Goal: Information Seeking & Learning: Learn about a topic

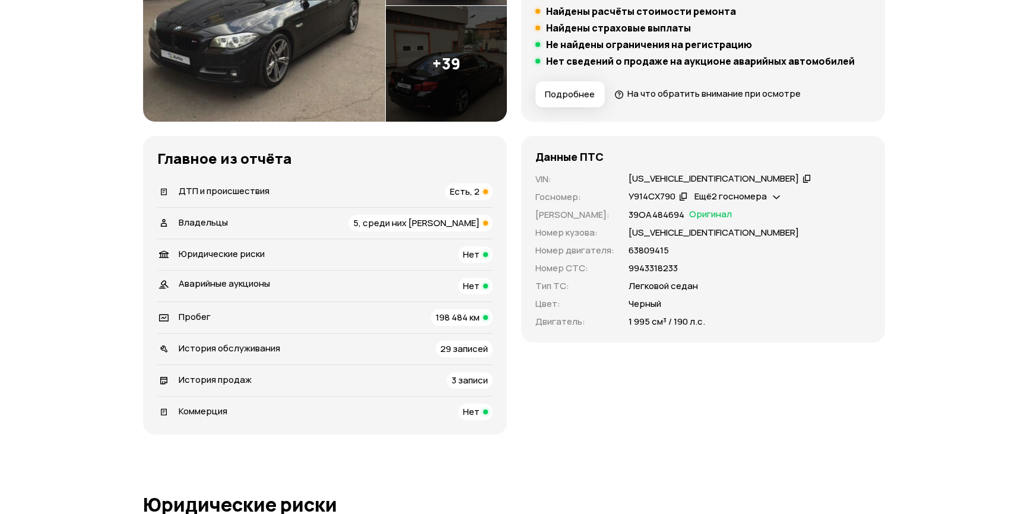
scroll to position [323, 0]
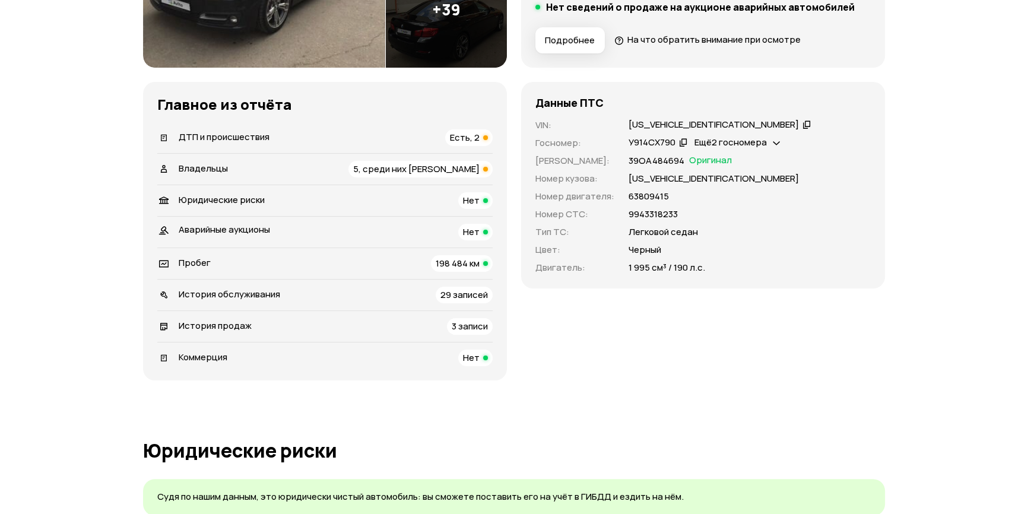
click at [225, 132] on span "ДТП и происшествия" at bounding box center [224, 137] width 91 height 12
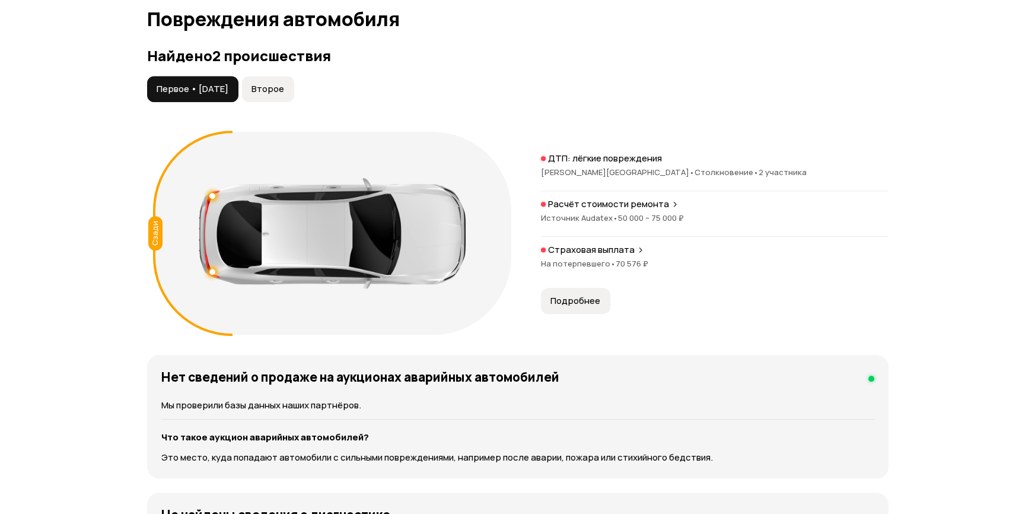
scroll to position [1229, 0]
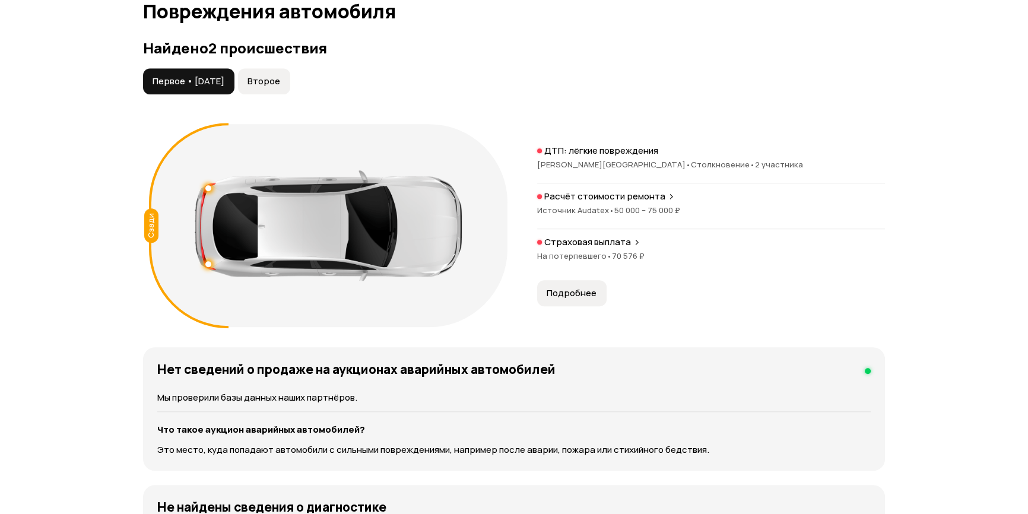
click at [596, 196] on p "Расчёт стоимости ремонта" at bounding box center [604, 196] width 121 height 12
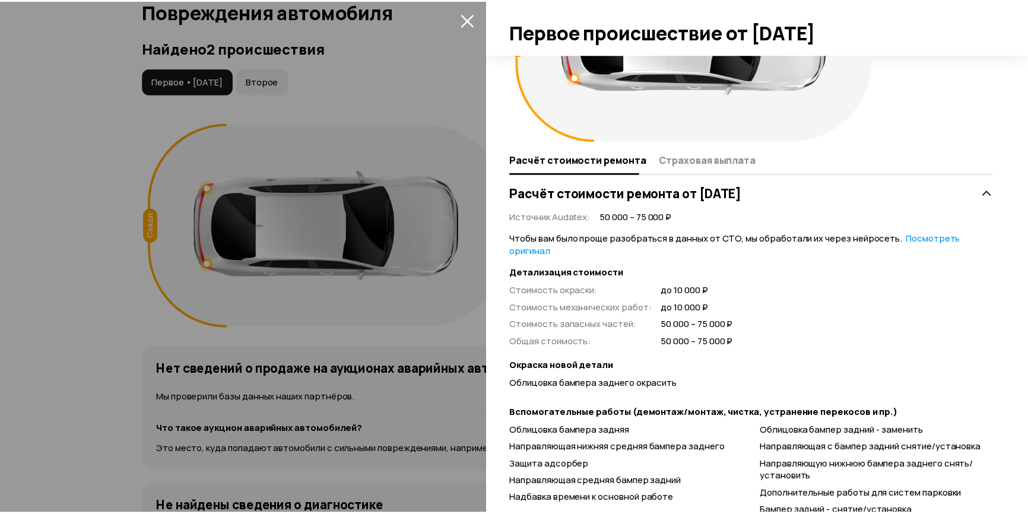
scroll to position [15, 0]
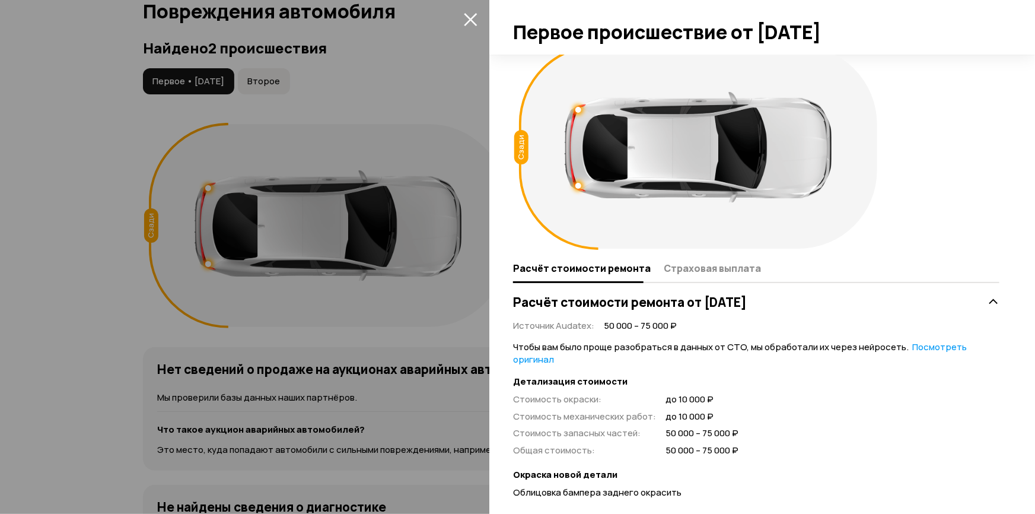
click at [468, 15] on icon "закрыть" at bounding box center [470, 19] width 13 height 13
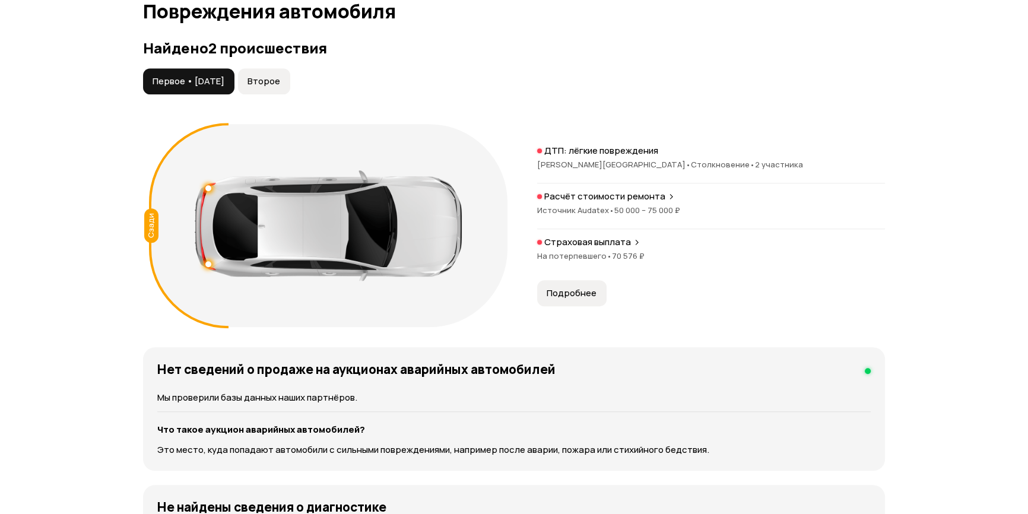
click at [586, 163] on span "[PERSON_NAME][GEOGRAPHIC_DATA] •" at bounding box center [614, 164] width 154 height 11
click at [576, 255] on span "На потерпевшего •" at bounding box center [574, 255] width 75 height 11
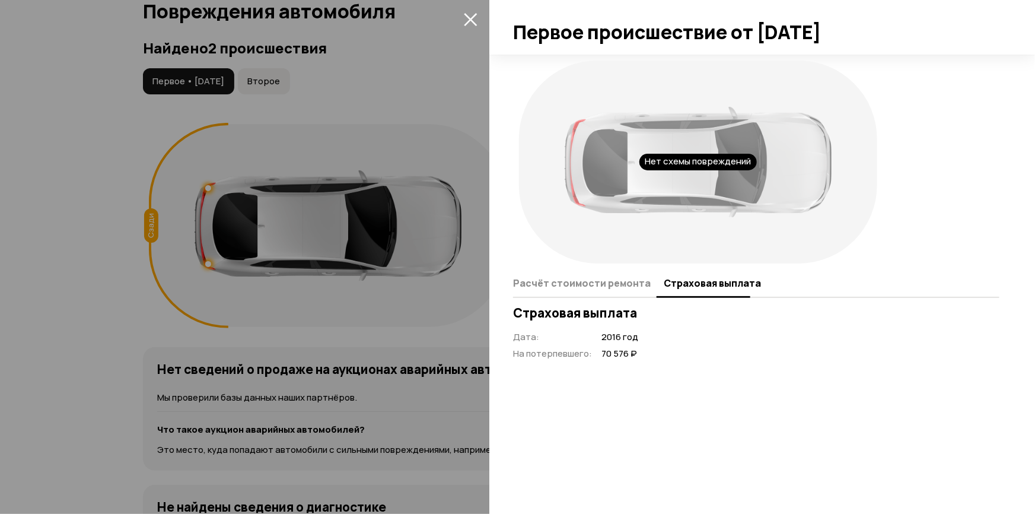
click at [468, 14] on icon "закрыть" at bounding box center [471, 19] width 14 height 14
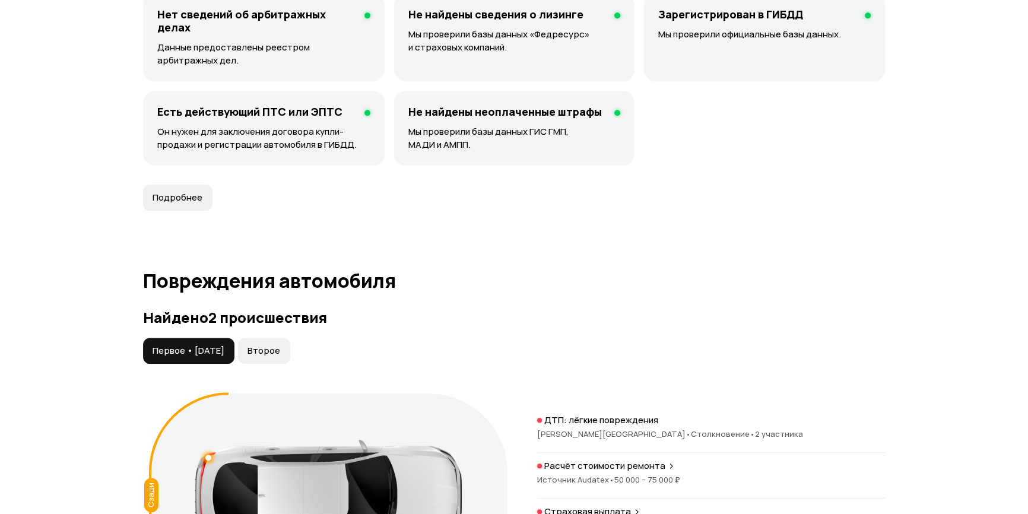
scroll to position [743, 0]
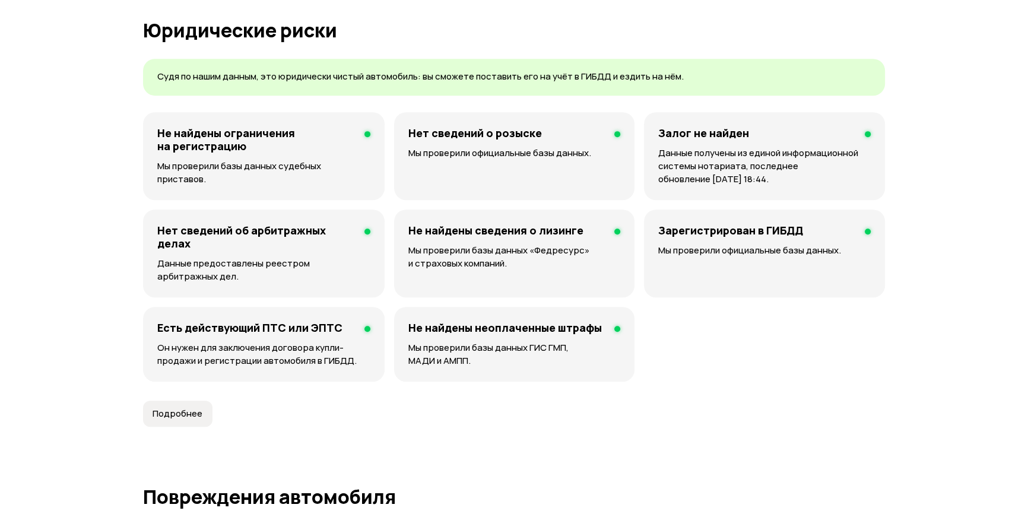
click at [612, 49] on article "Юридические риски Судя по нашим данным, это юридически чистый автомобиль: вы см…" at bounding box center [514, 224] width 742 height 408
drag, startPoint x: 352, startPoint y: 32, endPoint x: 268, endPoint y: 27, distance: 84.4
click at [268, 27] on h1 "Юридические риски" at bounding box center [514, 30] width 742 height 21
click at [233, 29] on h1 "Юридические риски" at bounding box center [514, 30] width 742 height 21
drag, startPoint x: 182, startPoint y: 30, endPoint x: 267, endPoint y: 28, distance: 85.5
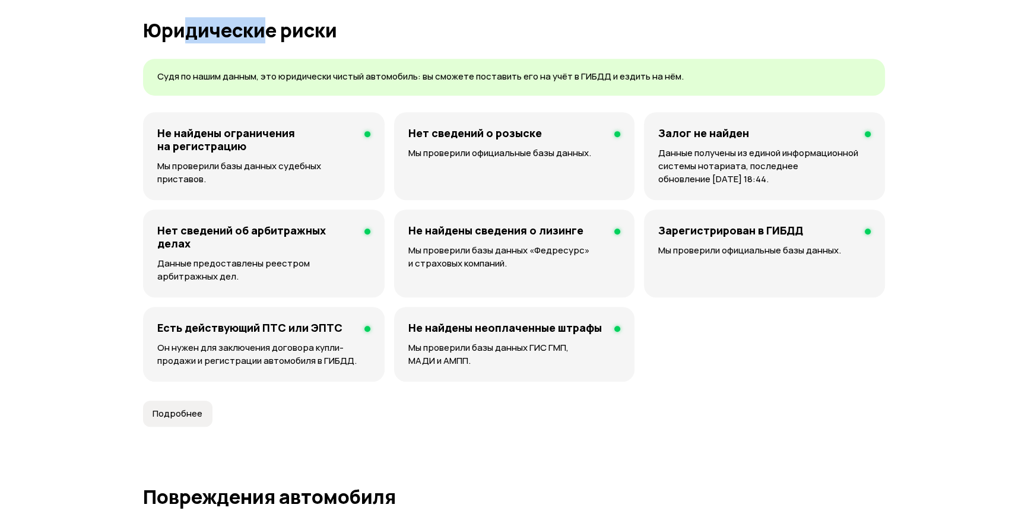
click at [267, 28] on h1 "Юридические риски" at bounding box center [514, 30] width 742 height 21
click at [457, 21] on h1 "Юридические риски" at bounding box center [514, 30] width 742 height 21
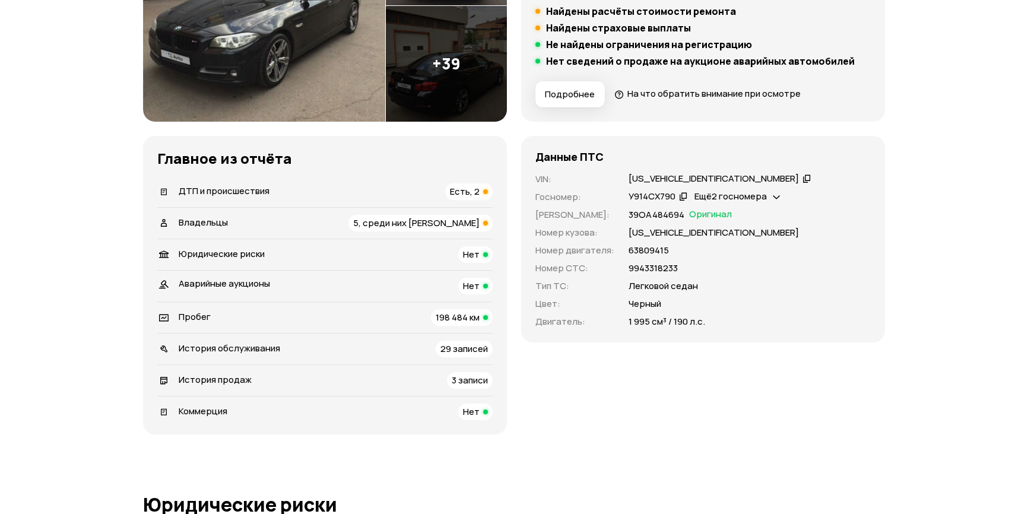
click at [197, 220] on span "Владельцы" at bounding box center [203, 222] width 49 height 12
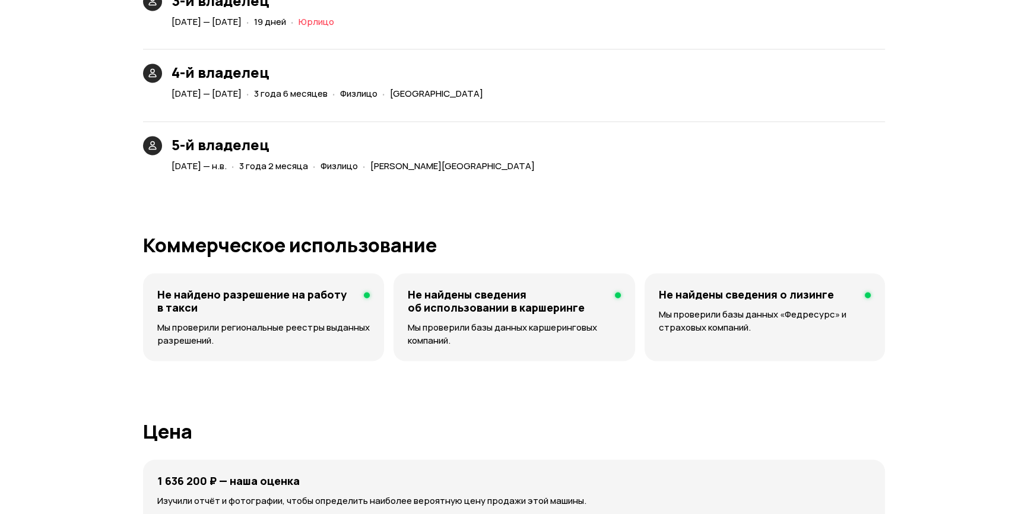
scroll to position [3013, 0]
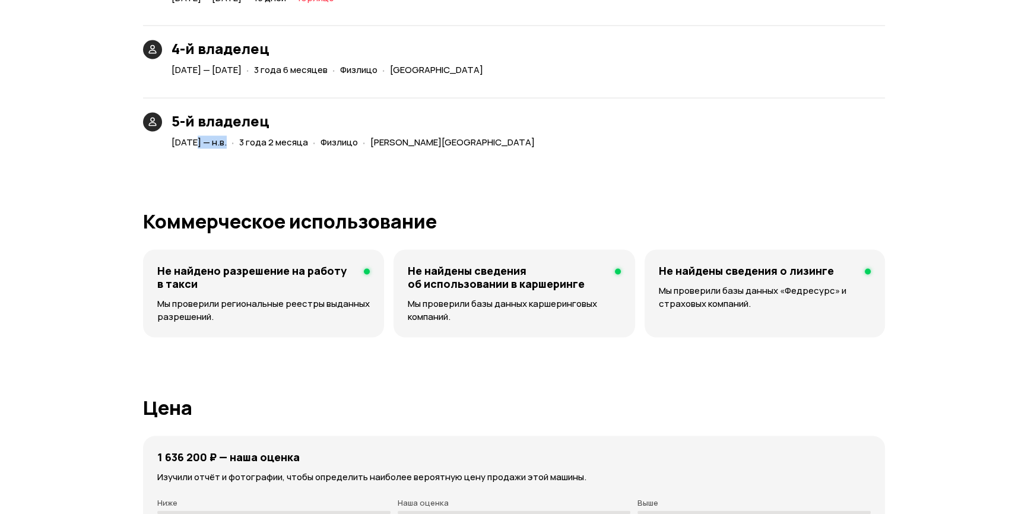
drag, startPoint x: 198, startPoint y: 140, endPoint x: 231, endPoint y: 140, distance: 33.8
click at [227, 140] on span "[DATE] — н.в." at bounding box center [198, 142] width 55 height 12
drag, startPoint x: 187, startPoint y: 139, endPoint x: 212, endPoint y: 139, distance: 24.3
click at [212, 139] on span "[DATE] — н.в." at bounding box center [198, 142] width 55 height 12
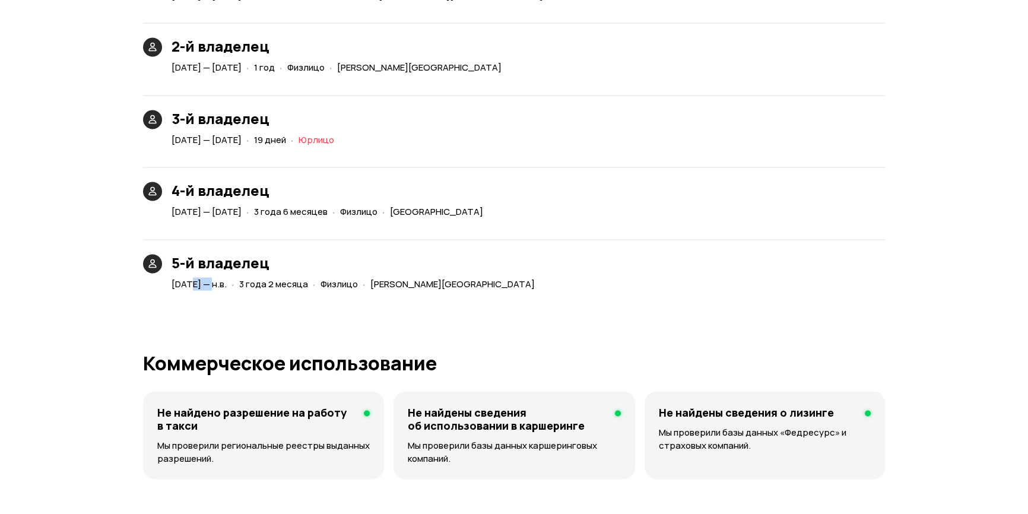
scroll to position [2851, 0]
